Goal: Find specific page/section: Find specific page/section

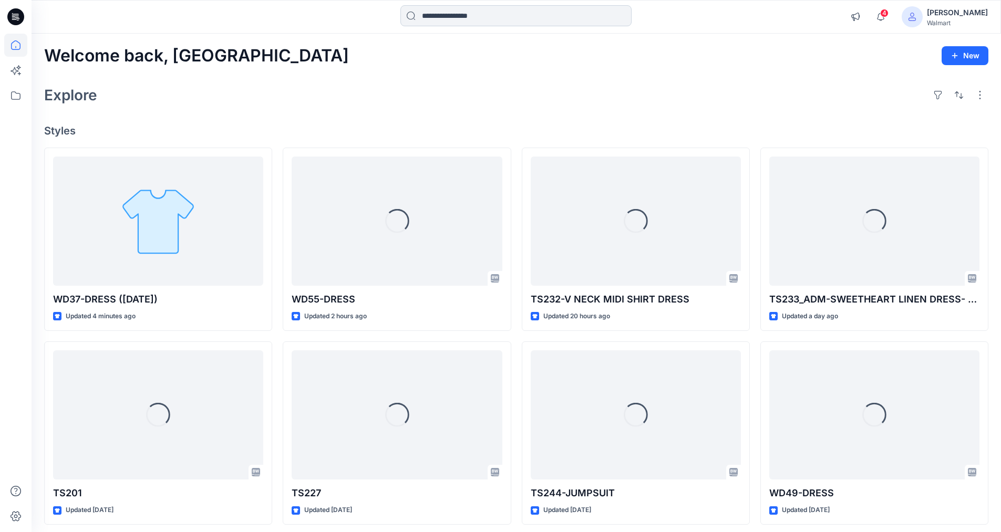
click at [471, 16] on input at bounding box center [515, 15] width 231 height 21
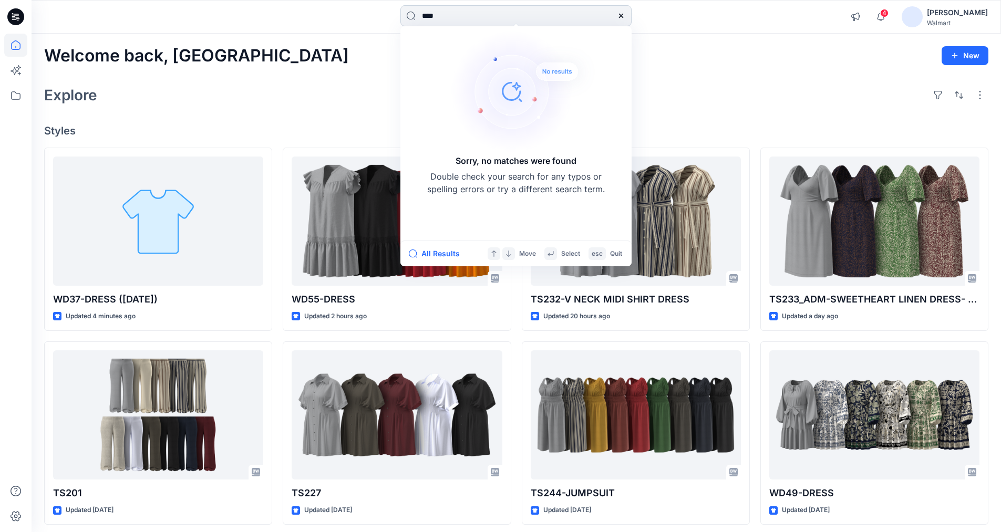
type input "****"
click at [623, 18] on icon at bounding box center [621, 16] width 4 height 4
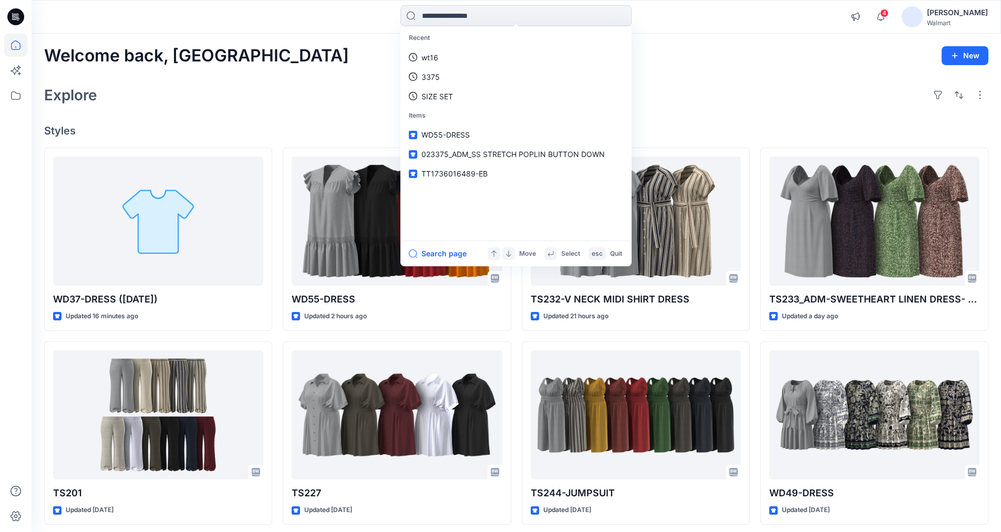
click at [278, 331] on div "WD37-DRESS ([DATE]) Updated 16 minutes ago TS201 Updated [DATE] WD33-DRESS Upda…" at bounding box center [516, 434] width 944 height 572
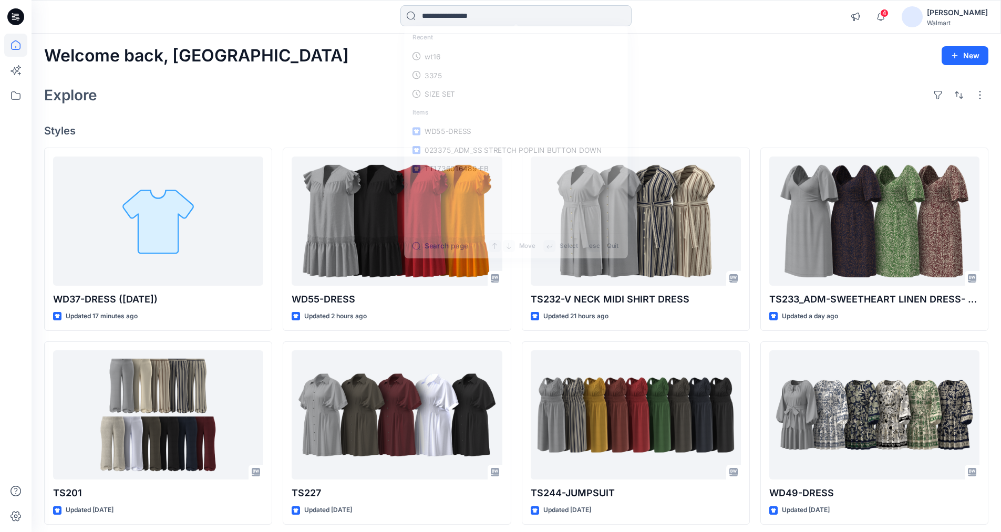
click at [479, 9] on input at bounding box center [515, 15] width 231 height 21
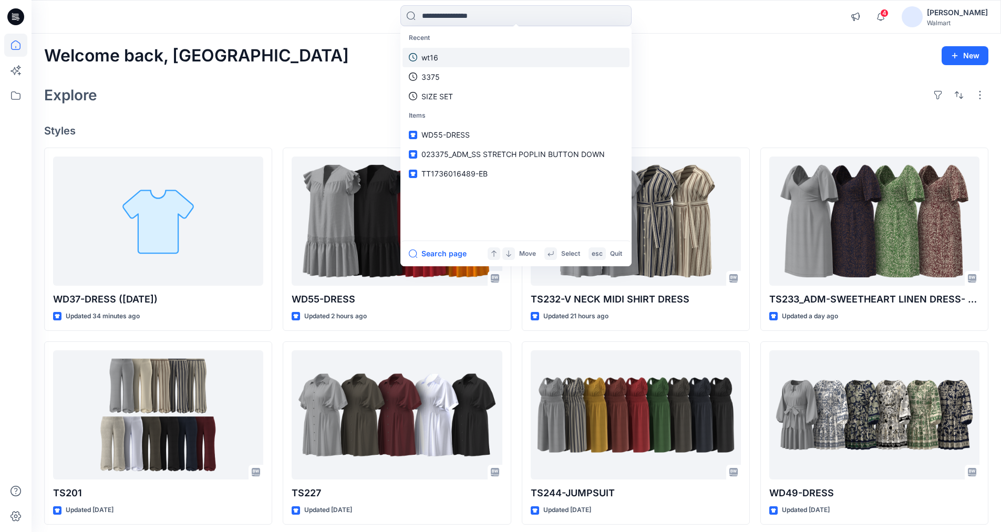
click at [424, 55] on p "wt16" at bounding box center [429, 57] width 17 height 11
